Goal: Check status: Check status

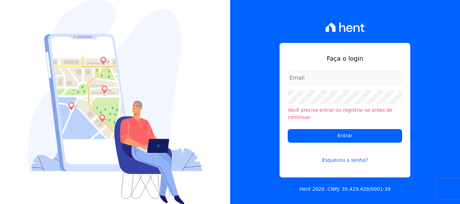
type input "iedabarbosa@salgadoempreendimentos.com"
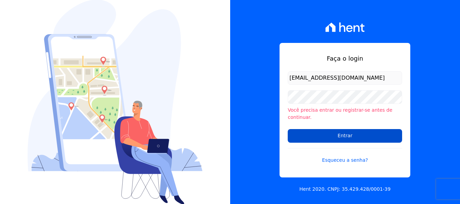
click at [340, 130] on input "Entrar" at bounding box center [345, 136] width 114 height 14
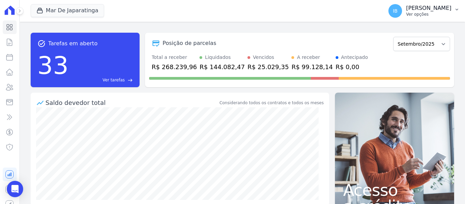
click at [456, 9] on icon "button" at bounding box center [456, 10] width 3 height 2
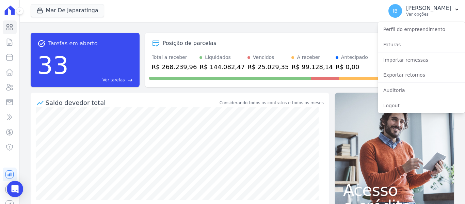
click at [328, 9] on div "Mar De Japaratinga Você possui apenas um empreendimento Aplicar" at bounding box center [206, 11] width 350 height 22
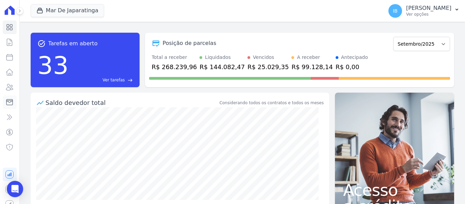
click at [8, 101] on icon at bounding box center [9, 102] width 8 height 8
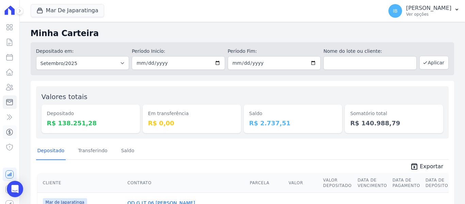
click at [5, 132] on link "Crédito" at bounding box center [10, 132] width 14 height 14
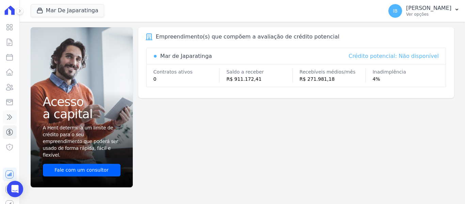
click at [7, 116] on icon at bounding box center [9, 117] width 8 height 8
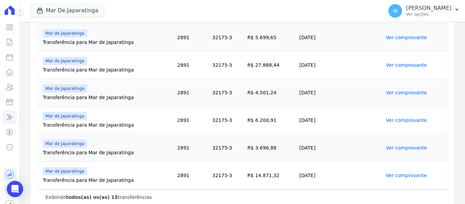
scroll to position [410, 0]
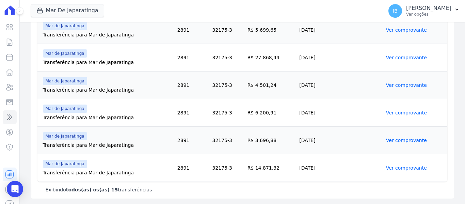
click at [395, 167] on link "Ver comprovante" at bounding box center [406, 167] width 41 height 5
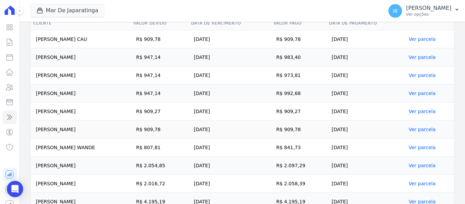
scroll to position [204, 0]
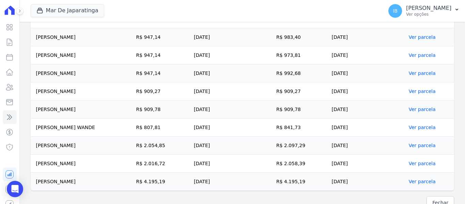
click at [428, 90] on link "Ver parcela" at bounding box center [421, 90] width 27 height 5
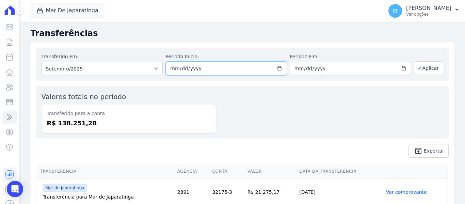
click at [277, 69] on input "[DATE]" at bounding box center [226, 69] width 122 height 14
click at [338, 86] on div "Transferido em: Todos os meses Outubro/2020 Novembro/2020 Dezembro/2020 Janeiro…" at bounding box center [242, 102] width 423 height 121
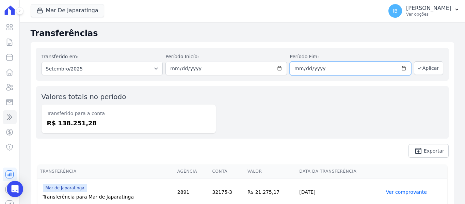
click at [340, 75] on input "[DATE]" at bounding box center [351, 69] width 122 height 14
click at [401, 67] on input "[DATE]" at bounding box center [351, 69] width 122 height 14
type input "[DATE]"
click at [427, 67] on button "Aplicar" at bounding box center [428, 68] width 29 height 14
